Goal: Task Accomplishment & Management: Use online tool/utility

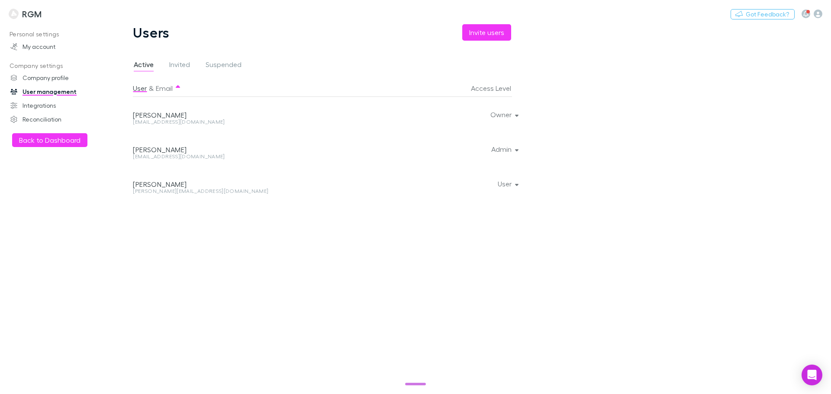
click at [40, 139] on button "Back to Dashboard" at bounding box center [49, 140] width 75 height 14
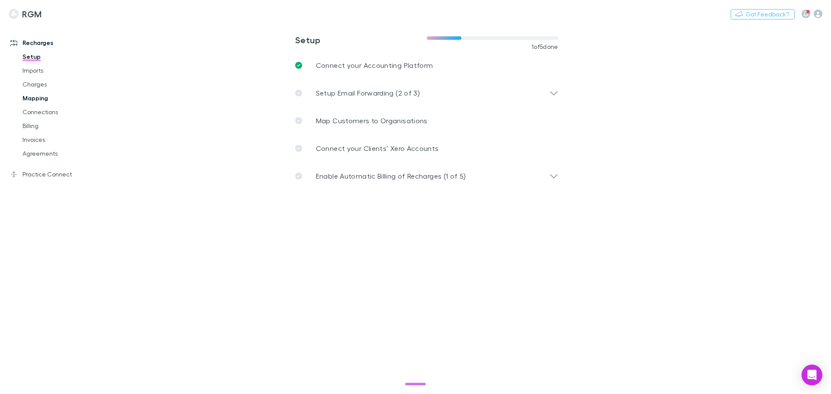
drag, startPoint x: 38, startPoint y: 99, endPoint x: 45, endPoint y: 100, distance: 6.5
click at [38, 99] on link "Mapping" at bounding box center [65, 98] width 103 height 14
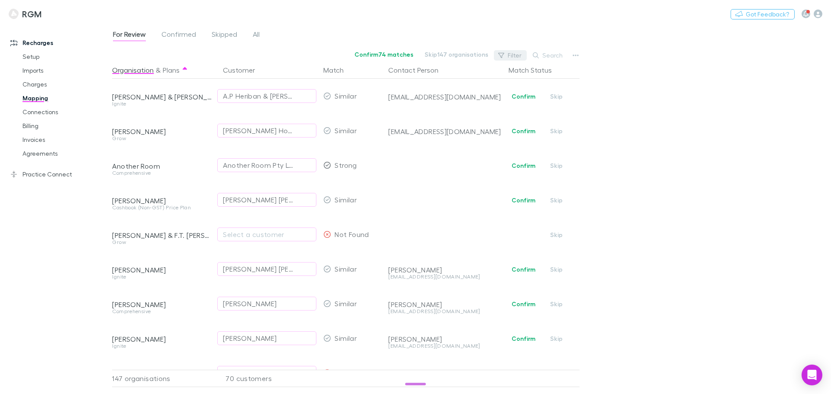
click at [517, 55] on button "Filter" at bounding box center [510, 55] width 33 height 10
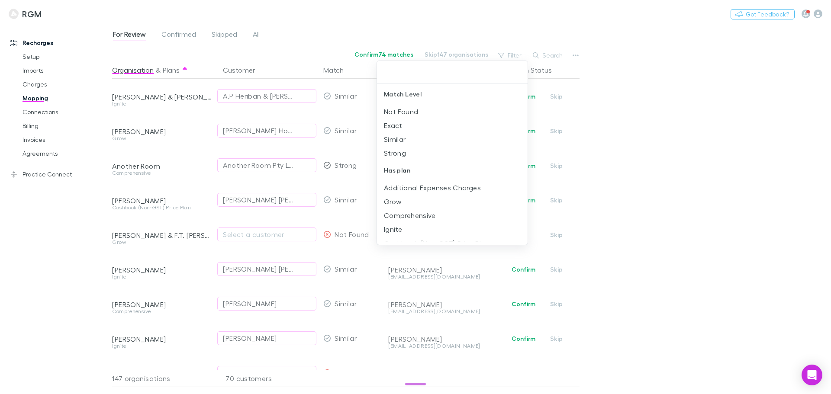
click at [680, 117] on div at bounding box center [415, 197] width 831 height 394
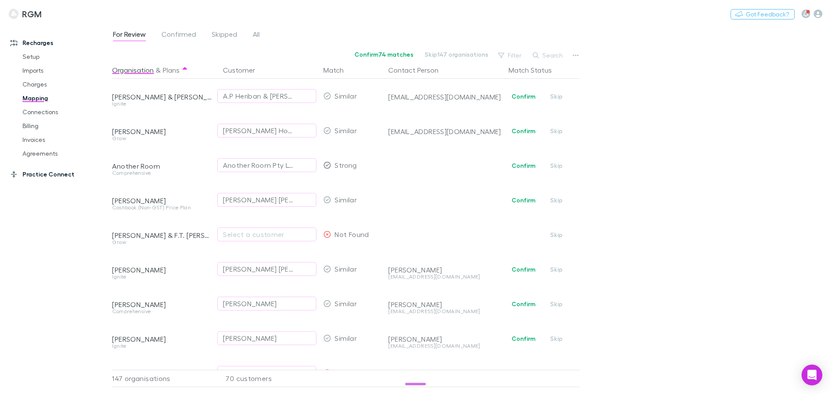
click at [33, 176] on link "Practice Connect" at bounding box center [59, 174] width 115 height 14
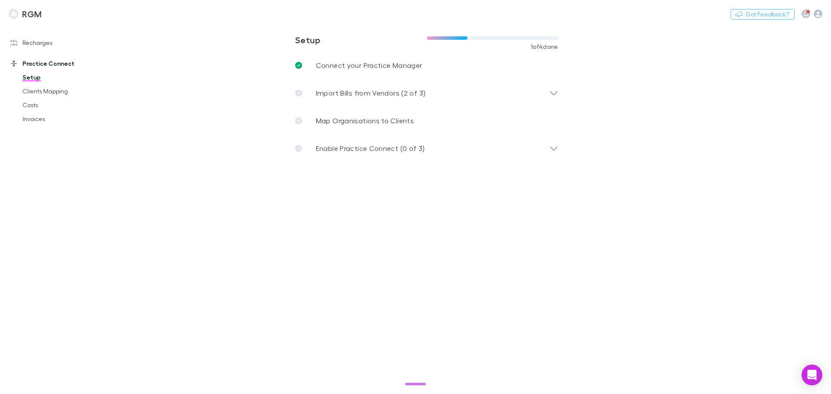
drag, startPoint x: 42, startPoint y: 44, endPoint x: 84, endPoint y: 54, distance: 43.1
click at [42, 44] on link "Recharges" at bounding box center [59, 43] width 115 height 14
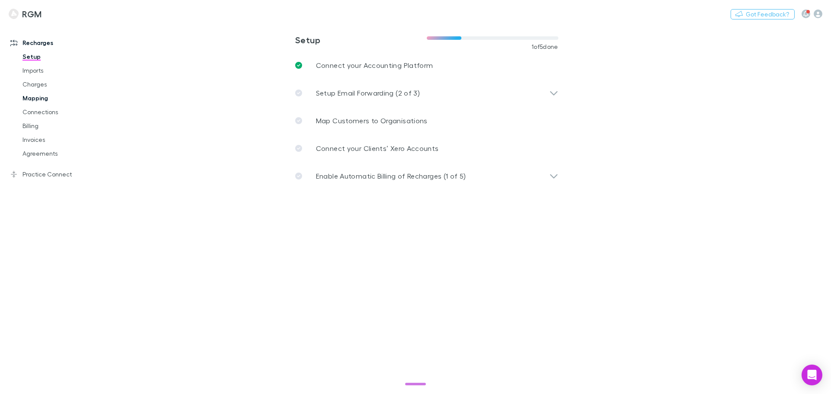
click at [36, 97] on link "Mapping" at bounding box center [65, 98] width 103 height 14
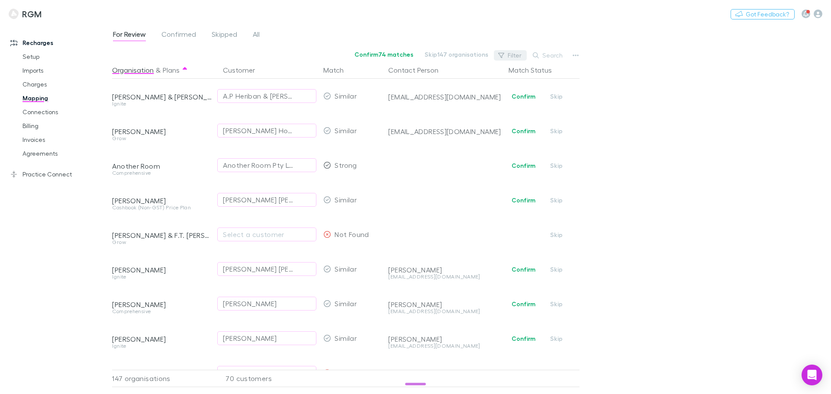
click at [511, 57] on button "Filter" at bounding box center [510, 55] width 33 height 10
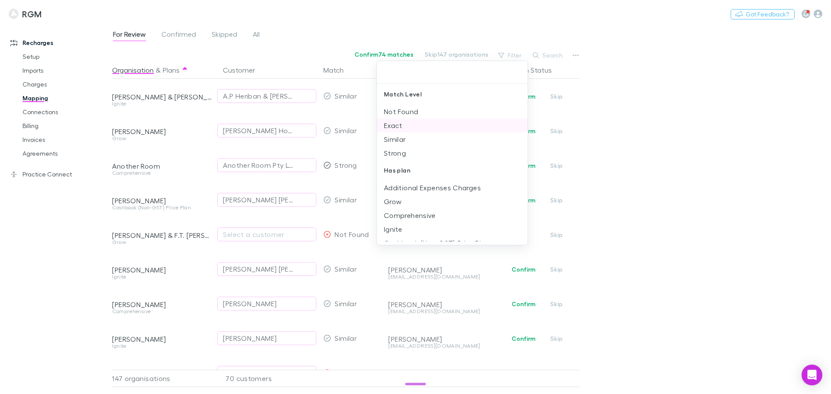
click at [404, 125] on li "Exact" at bounding box center [452, 126] width 151 height 14
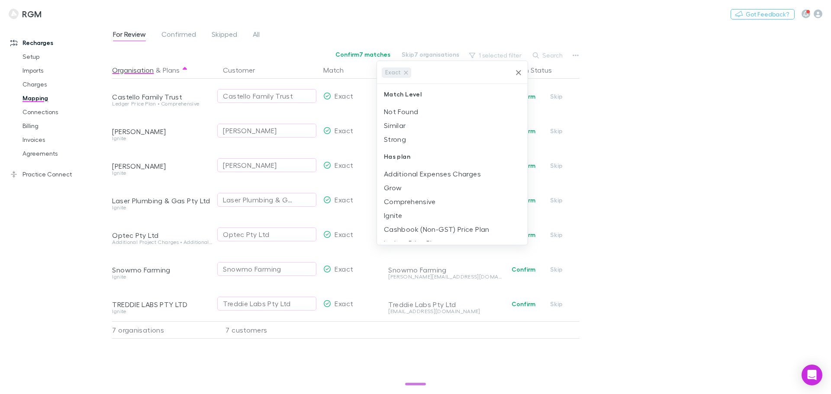
click at [642, 87] on div at bounding box center [415, 197] width 831 height 394
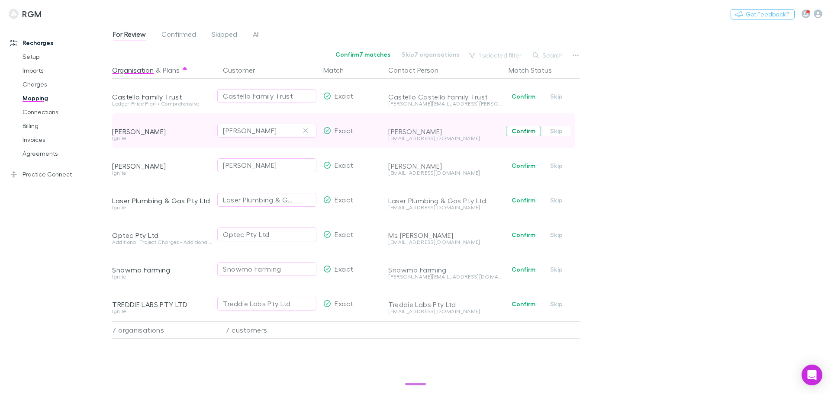
click at [518, 130] on button "Confirm" at bounding box center [523, 131] width 35 height 10
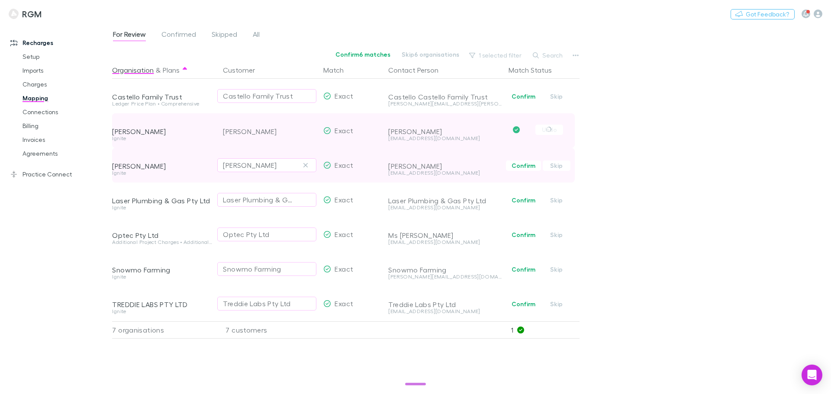
click at [523, 170] on button "Confirm" at bounding box center [523, 166] width 35 height 10
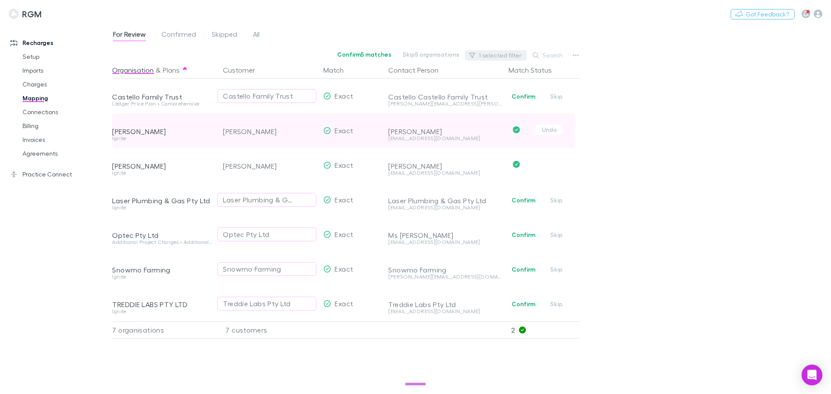
click at [489, 52] on button "1 selected filter" at bounding box center [496, 55] width 62 height 10
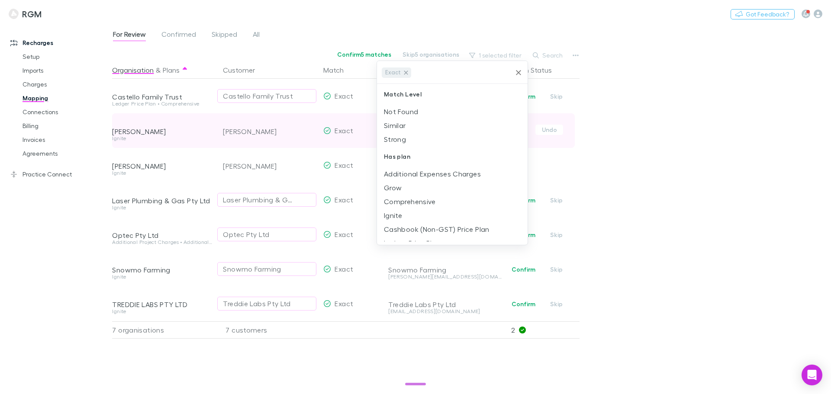
click at [406, 72] on icon at bounding box center [406, 73] width 4 height 4
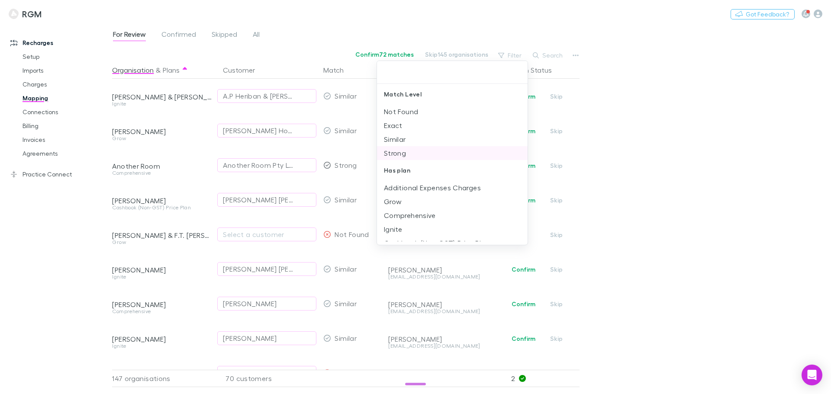
click at [398, 151] on li "Strong" at bounding box center [452, 153] width 151 height 14
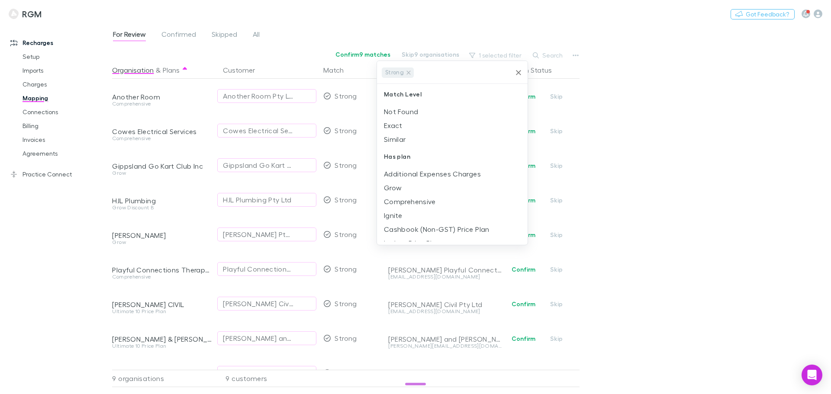
click at [631, 101] on div at bounding box center [415, 197] width 831 height 394
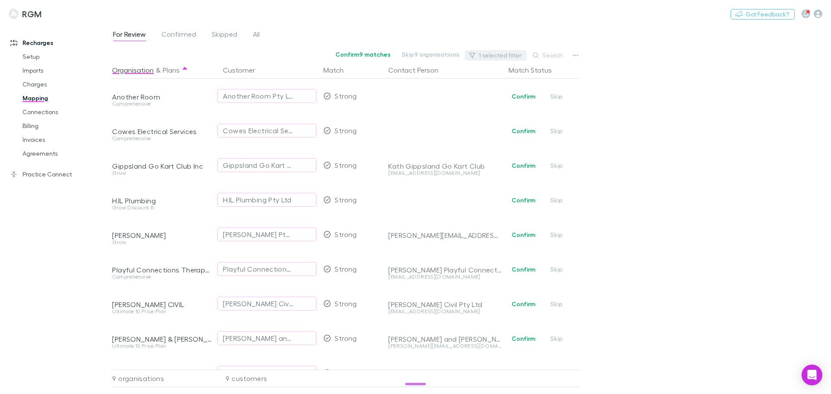
click at [482, 54] on button "1 selected filter" at bounding box center [496, 55] width 62 height 10
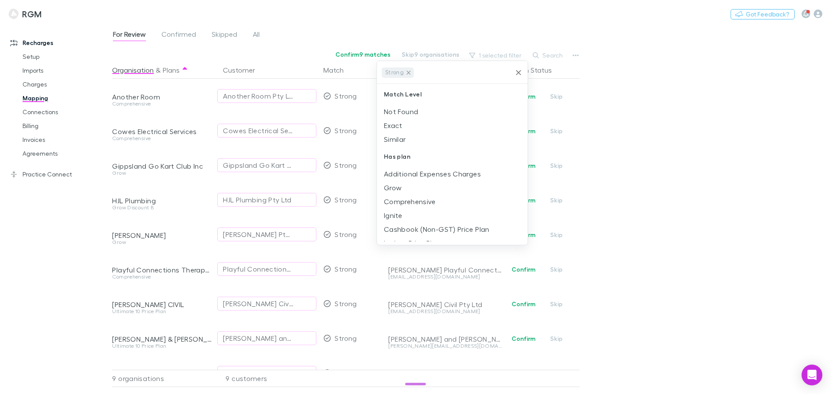
click at [408, 76] on icon at bounding box center [408, 72] width 7 height 7
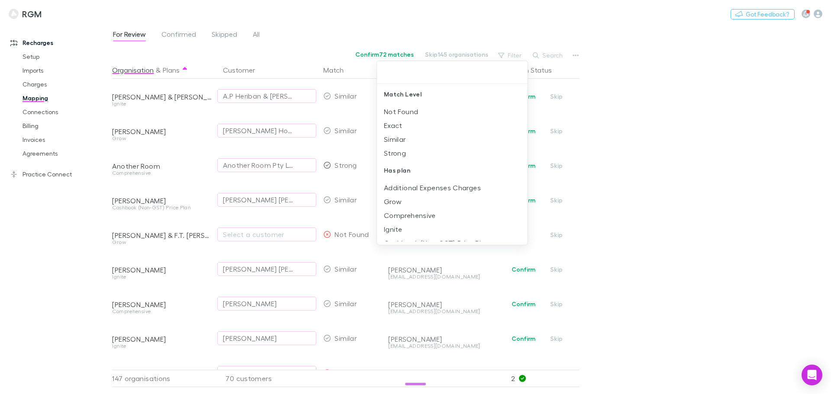
click at [695, 116] on div at bounding box center [415, 197] width 831 height 394
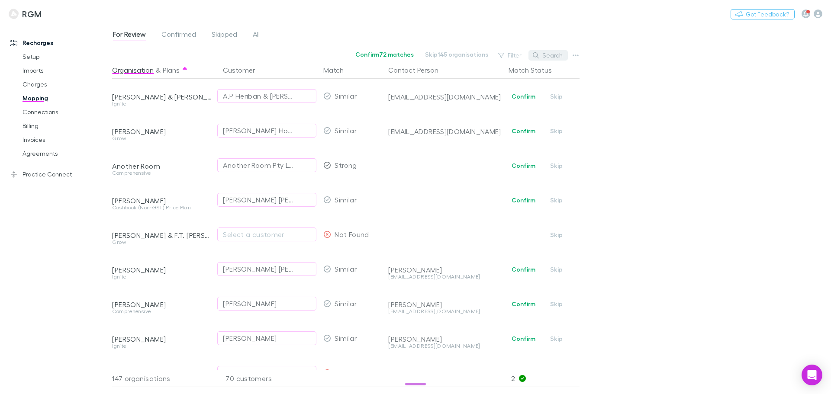
click at [555, 57] on button "Search" at bounding box center [547, 55] width 39 height 10
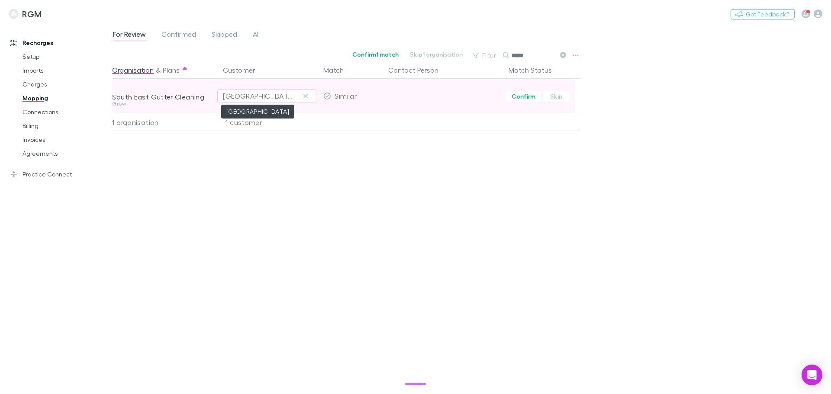
type input "*****"
click at [285, 97] on div "[GEOGRAPHIC_DATA]" at bounding box center [258, 96] width 71 height 10
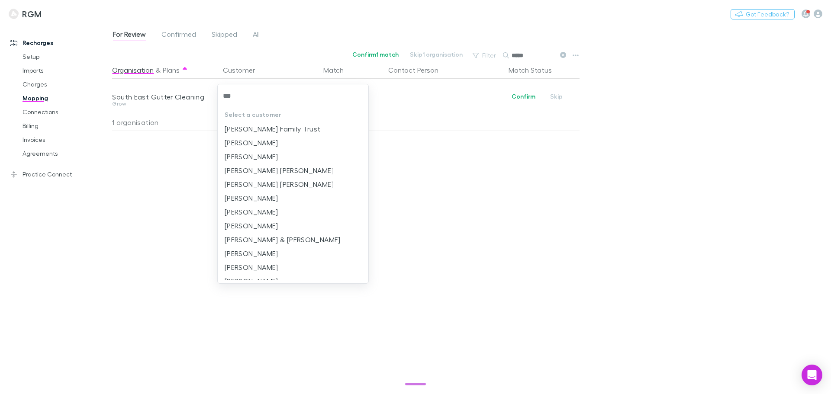
type input "****"
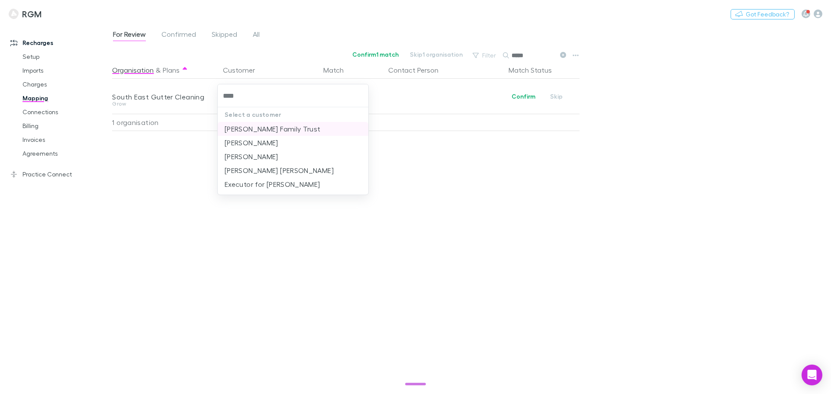
click at [258, 127] on li "[PERSON_NAME] Family Trust" at bounding box center [293, 129] width 151 height 14
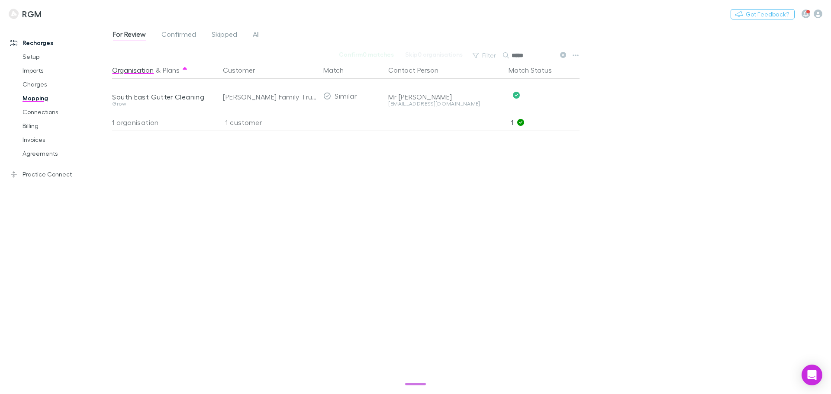
click at [643, 122] on div "For Review Confirmed Skipped All Confirm 0 matches Skip 0 organisations Filter …" at bounding box center [471, 209] width 719 height 370
drag, startPoint x: 563, startPoint y: 55, endPoint x: 637, endPoint y: 75, distance: 77.2
click at [563, 55] on icon at bounding box center [563, 55] width 6 height 6
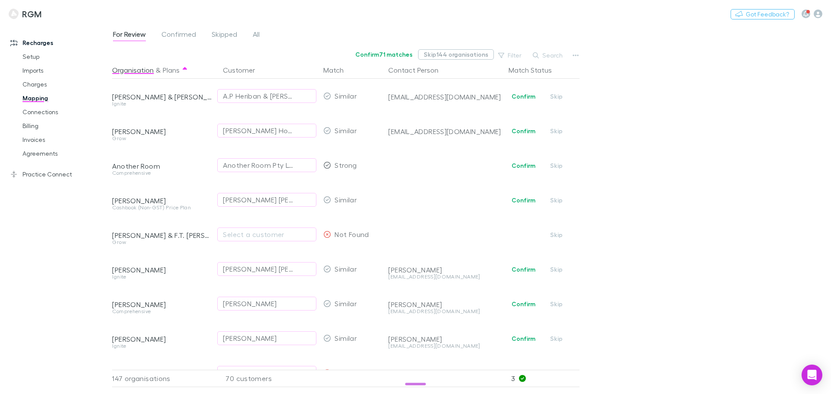
click at [462, 54] on button "Skip 144 organisations" at bounding box center [456, 54] width 76 height 10
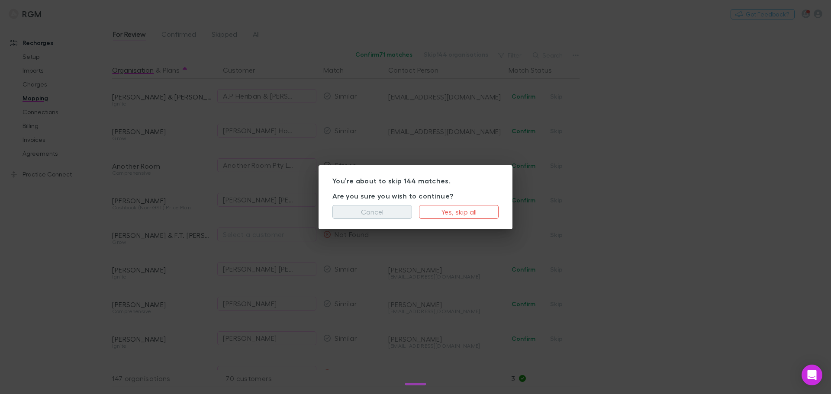
click at [367, 215] on button "Cancel" at bounding box center [372, 212] width 80 height 14
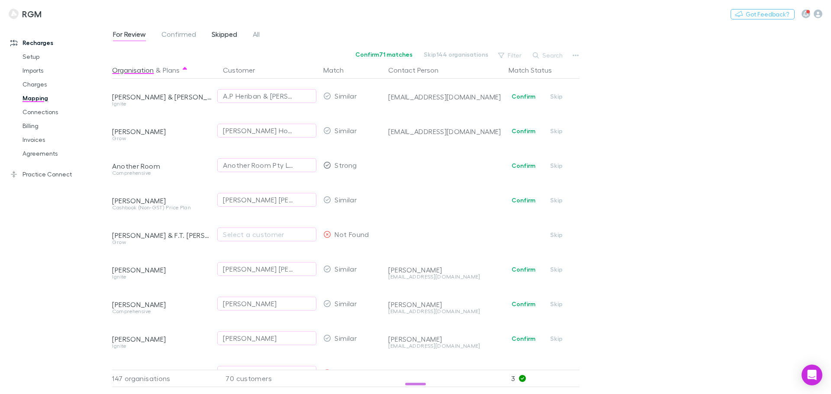
click at [222, 34] on span "Skipped" at bounding box center [225, 35] width 26 height 11
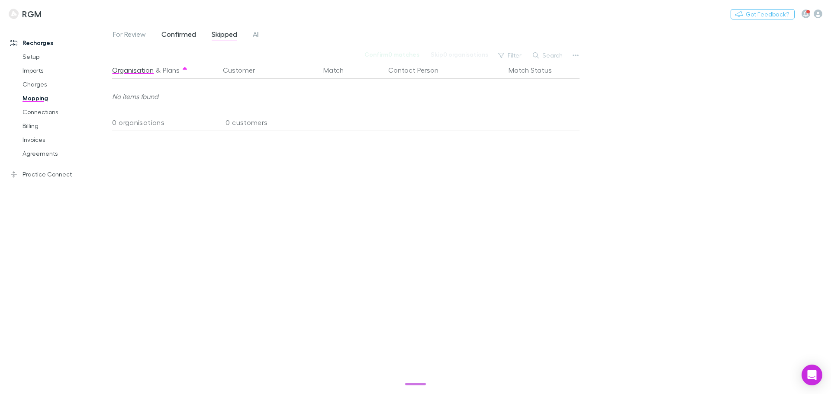
click at [172, 35] on span "Confirmed" at bounding box center [178, 35] width 35 height 11
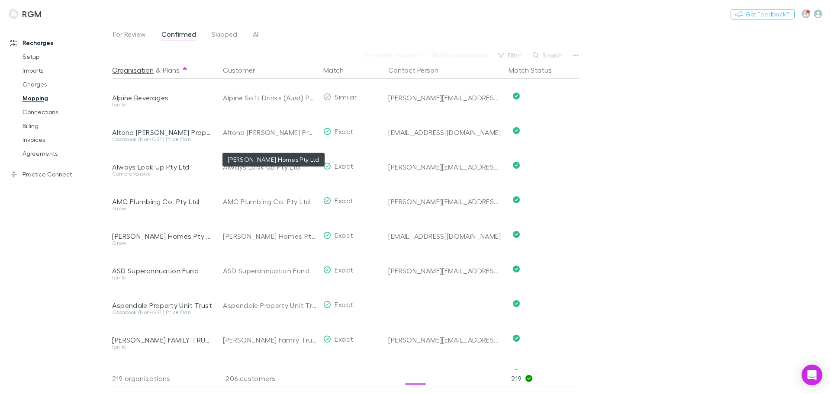
scroll to position [389, 0]
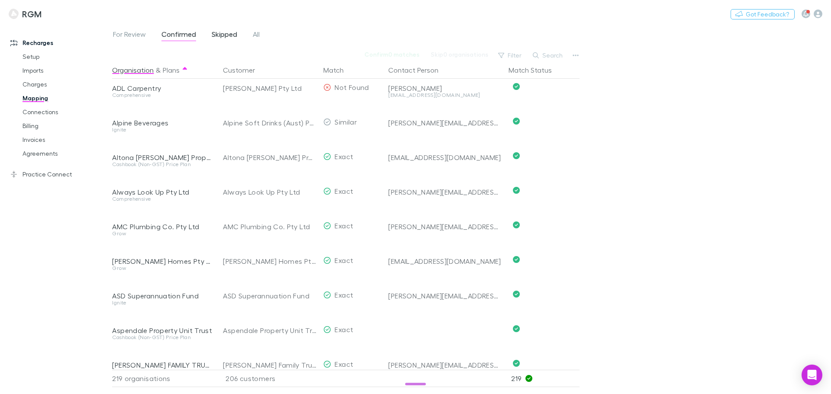
click at [220, 35] on span "Skipped" at bounding box center [225, 35] width 26 height 11
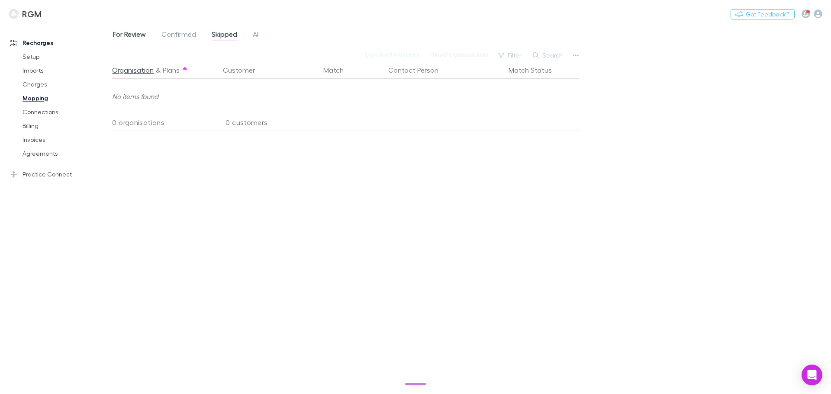
click at [133, 31] on span "For Review" at bounding box center [129, 35] width 33 height 11
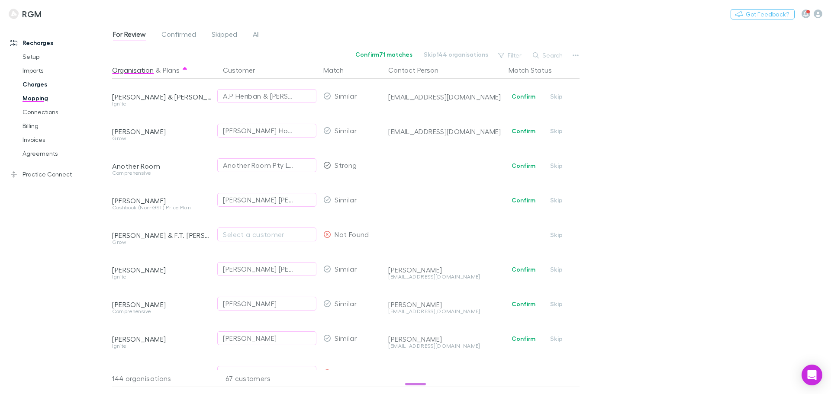
click at [42, 84] on link "Charges" at bounding box center [65, 84] width 103 height 14
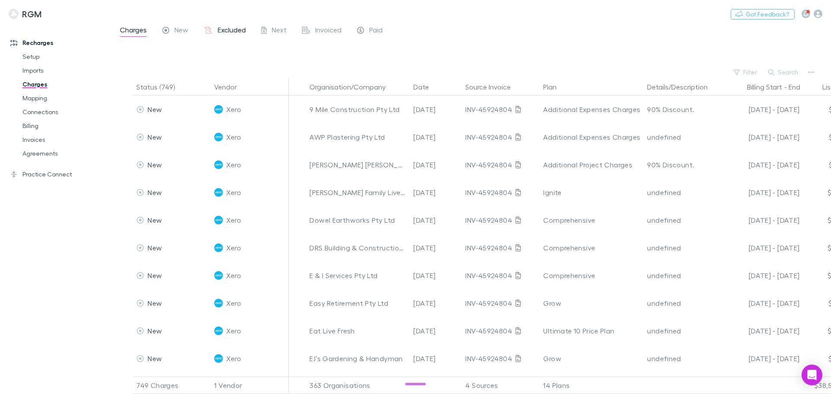
click at [232, 30] on span "Excluded" at bounding box center [232, 31] width 28 height 11
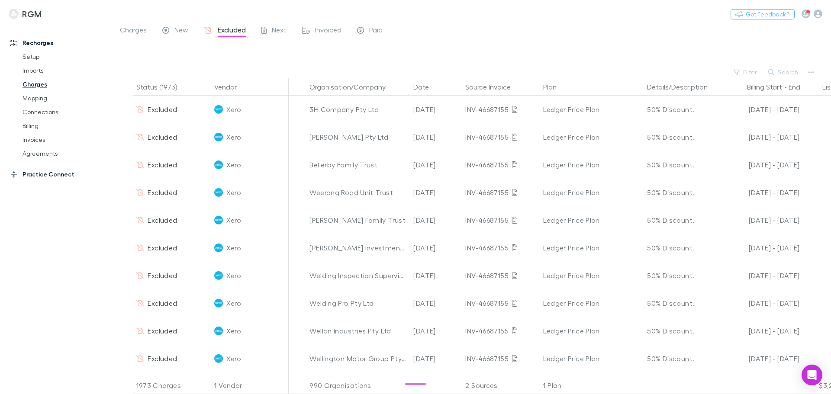
click at [42, 174] on link "Practice Connect" at bounding box center [59, 174] width 115 height 14
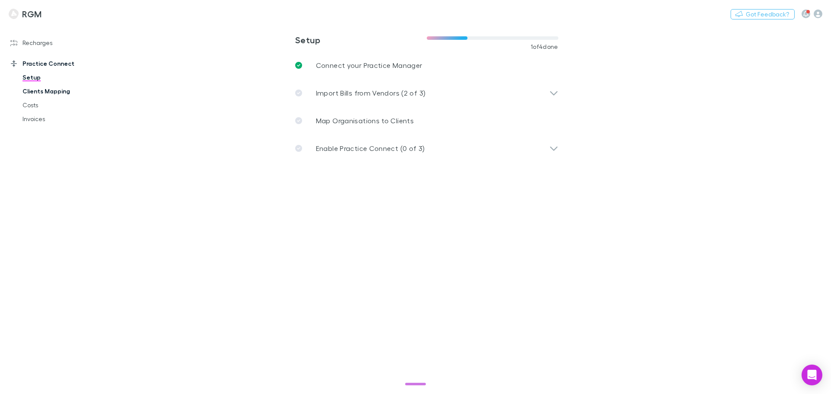
click at [49, 93] on link "Clients Mapping" at bounding box center [65, 91] width 103 height 14
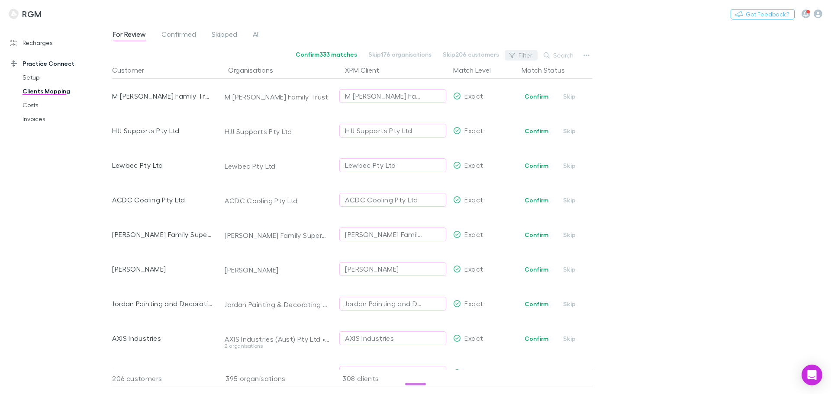
click at [522, 55] on button "Filter" at bounding box center [521, 55] width 33 height 10
click at [668, 108] on div at bounding box center [415, 197] width 831 height 394
click at [744, 129] on div "For Review Confirmed Skipped All Confirm 333 matches Skip 176 organisations Ski…" at bounding box center [471, 209] width 719 height 370
